Goal: Task Accomplishment & Management: Complete application form

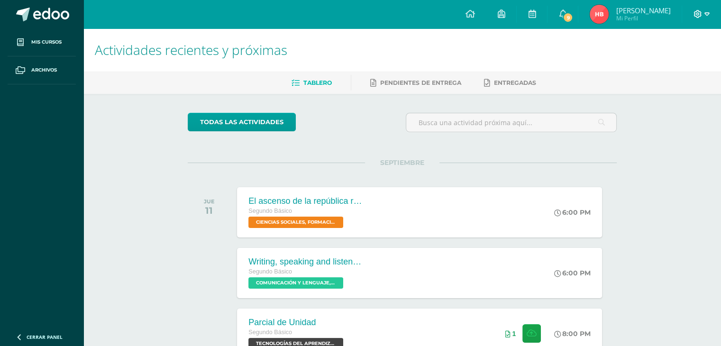
click at [694, 10] on icon at bounding box center [698, 14] width 9 height 9
click at [657, 67] on span "Cerrar sesión" at bounding box center [677, 64] width 43 height 9
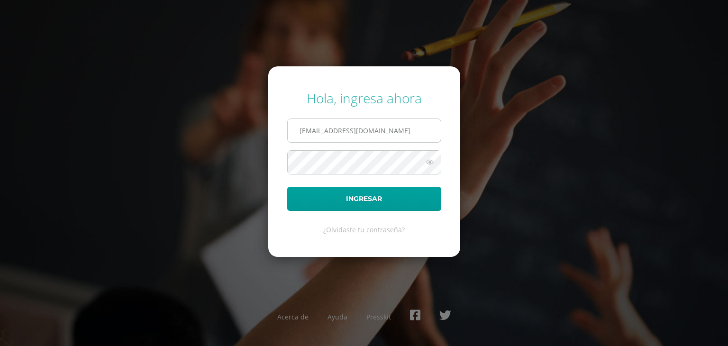
click at [330, 123] on input "[EMAIL_ADDRESS][DOMAIN_NAME]" at bounding box center [364, 130] width 153 height 23
click at [346, 128] on input "[EMAIL_ADDRESS][DOMAIN_NAME]" at bounding box center [364, 130] width 153 height 23
click at [347, 130] on input "[EMAIL_ADDRESS][DOMAIN_NAME]" at bounding box center [364, 130] width 153 height 23
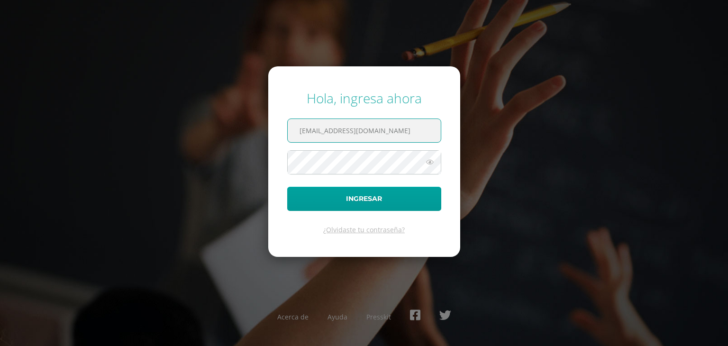
click at [349, 136] on input "[EMAIL_ADDRESS][DOMAIN_NAME]" at bounding box center [364, 130] width 153 height 23
type input "[PERSON_NAME][EMAIL_ADDRESS][DOMAIN_NAME]"
click at [434, 162] on icon at bounding box center [430, 161] width 12 height 11
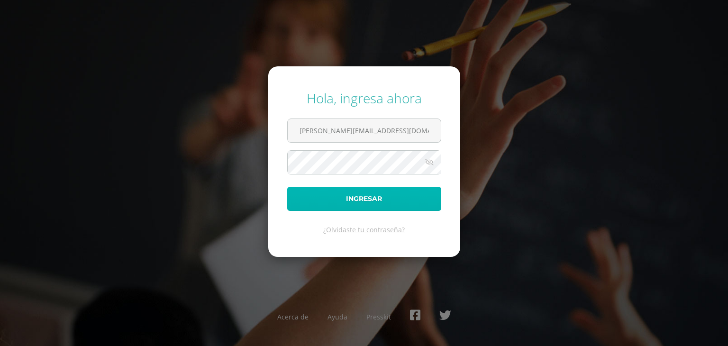
click at [354, 199] on button "Ingresar" at bounding box center [364, 199] width 154 height 24
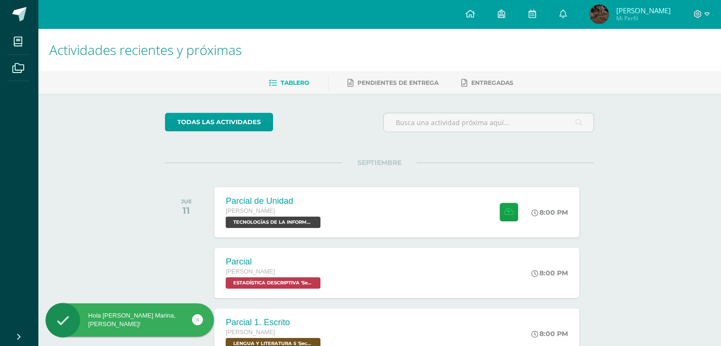
click at [280, 148] on div "todas las Actividades No tienes actividades Échale un vistazo a los demás perío…" at bounding box center [379, 347] width 467 height 507
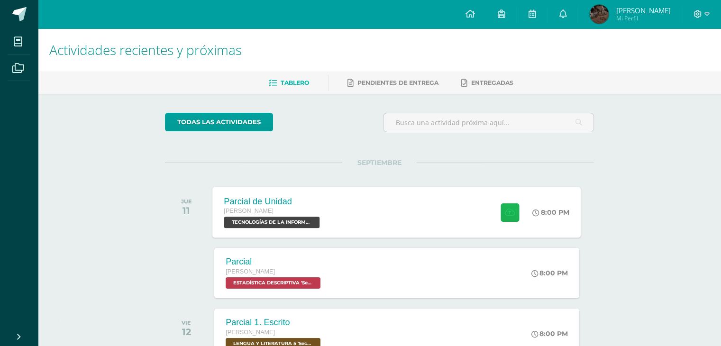
click at [507, 210] on icon at bounding box center [510, 212] width 10 height 8
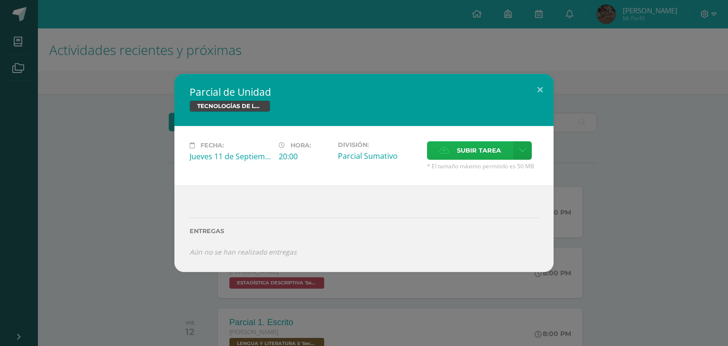
click at [470, 149] on span "Subir tarea" at bounding box center [479, 151] width 44 height 18
click at [0, 0] on input "Subir tarea" at bounding box center [0, 0] width 0 height 0
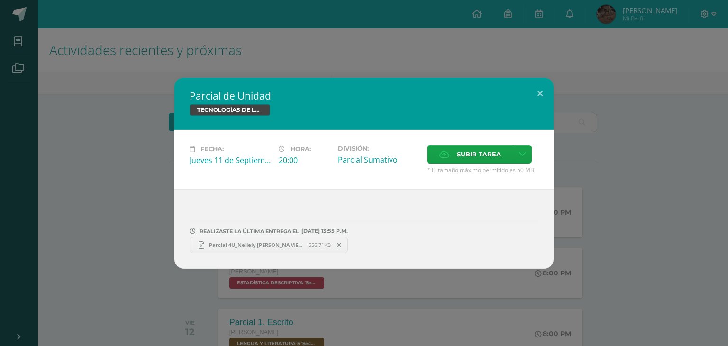
click at [331, 244] on span at bounding box center [339, 245] width 16 height 10
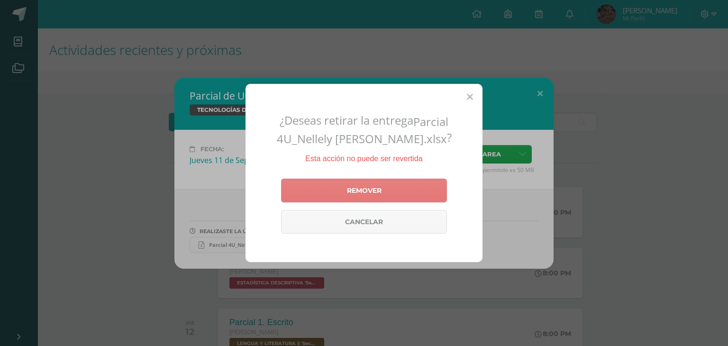
click at [368, 187] on link "Remover" at bounding box center [364, 191] width 166 height 24
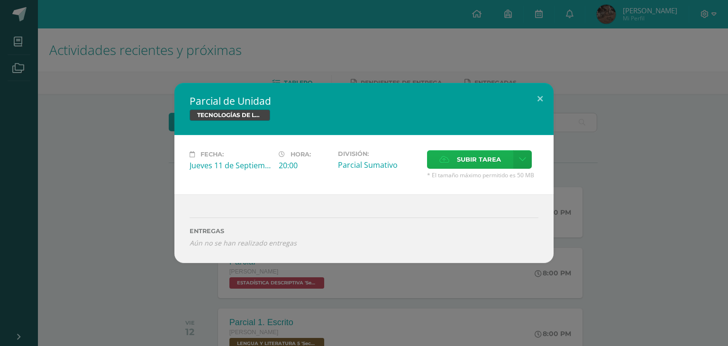
click at [449, 160] on icon at bounding box center [445, 159] width 10 height 6
click at [0, 0] on input "Subir tarea" at bounding box center [0, 0] width 0 height 0
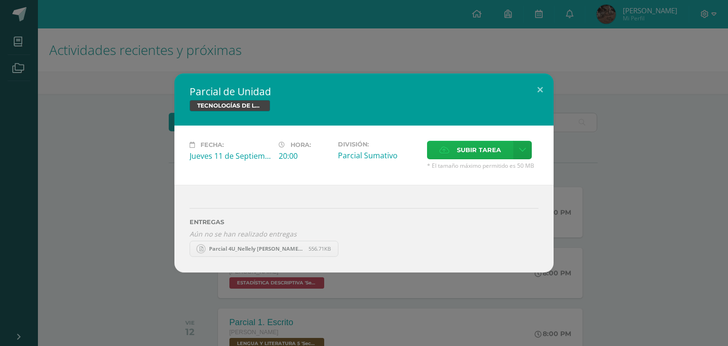
click at [455, 152] on label "Subir tarea" at bounding box center [470, 150] width 86 height 18
click at [0, 0] on input "Subir tarea" at bounding box center [0, 0] width 0 height 0
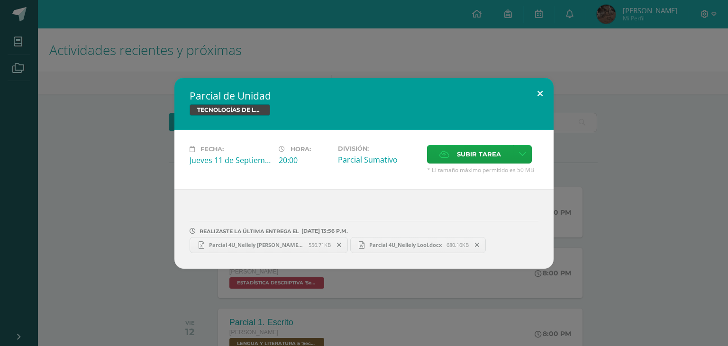
click at [541, 91] on button at bounding box center [540, 94] width 27 height 32
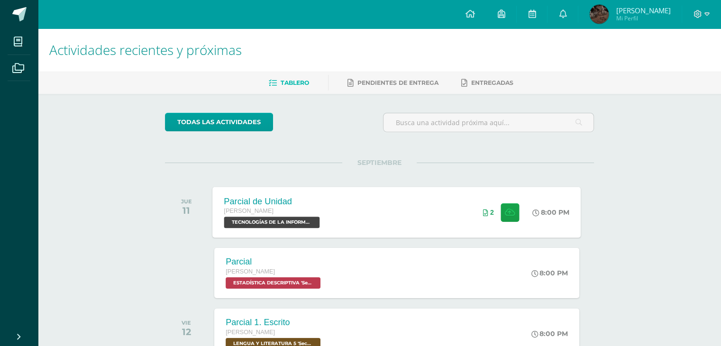
click at [496, 216] on span at bounding box center [507, 212] width 23 height 18
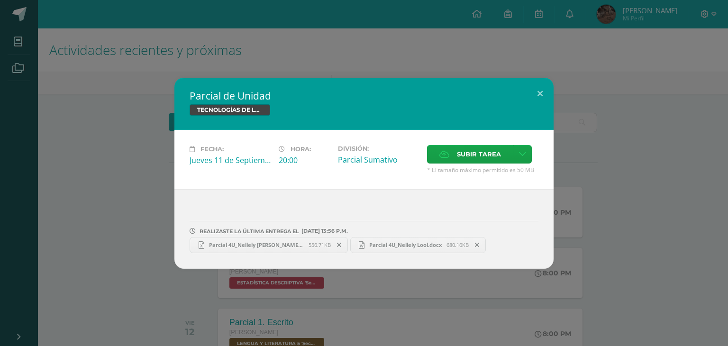
click at [268, 243] on span "Parcial 4U_Nellely Chiroy.xlsx" at bounding box center [256, 244] width 104 height 7
click at [386, 240] on link "Parcial 4U_Nellely Lool.docx 680.16KB" at bounding box center [418, 245] width 136 height 16
click at [542, 92] on button at bounding box center [540, 94] width 27 height 32
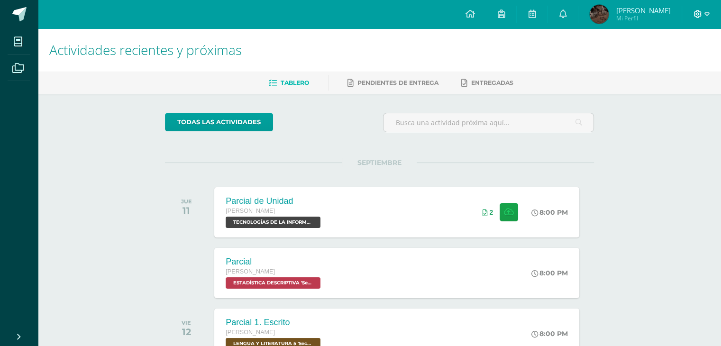
click at [706, 13] on icon at bounding box center [707, 13] width 5 height 3
click at [669, 67] on span "Cerrar sesión" at bounding box center [677, 64] width 43 height 9
